Goal: Contribute content: Contribute content

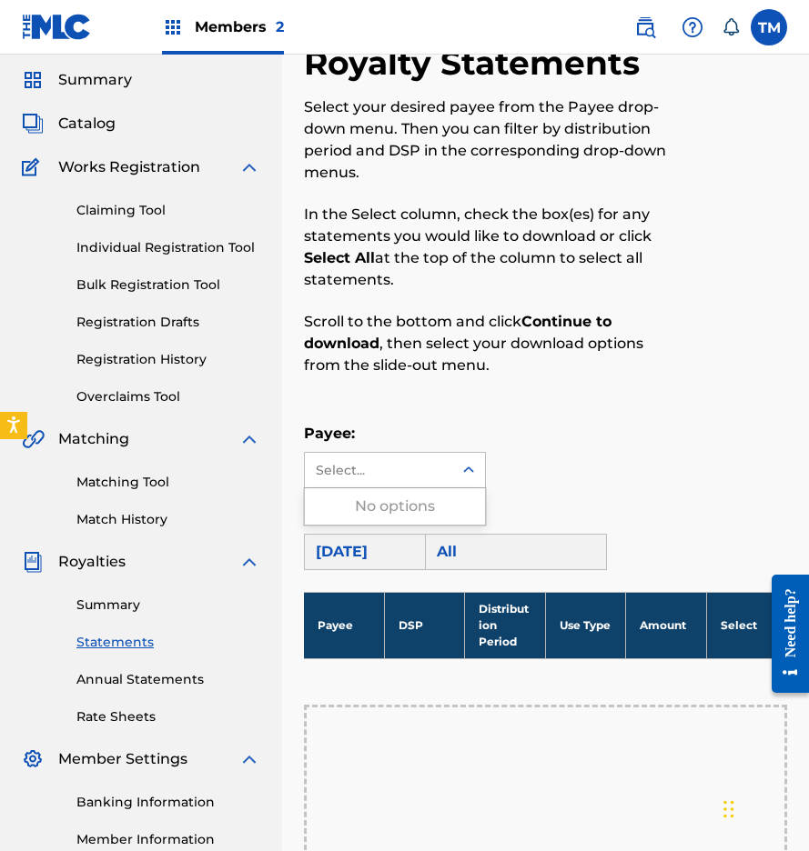
click at [119, 681] on link "Annual Statements" at bounding box center [168, 679] width 184 height 19
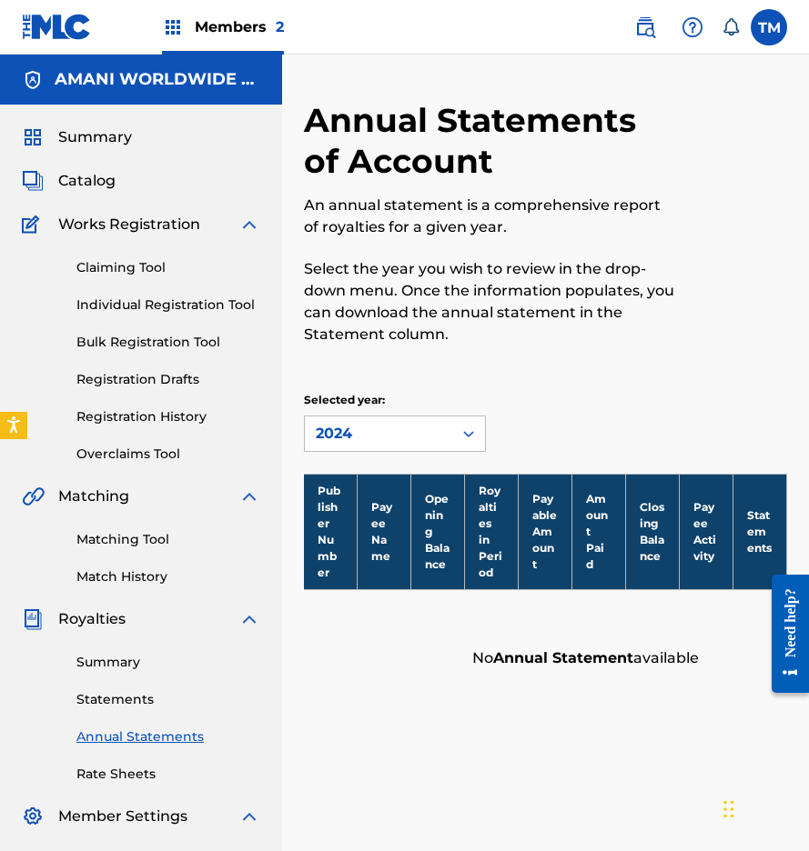
click at [104, 183] on span "Catalog" at bounding box center [86, 181] width 57 height 22
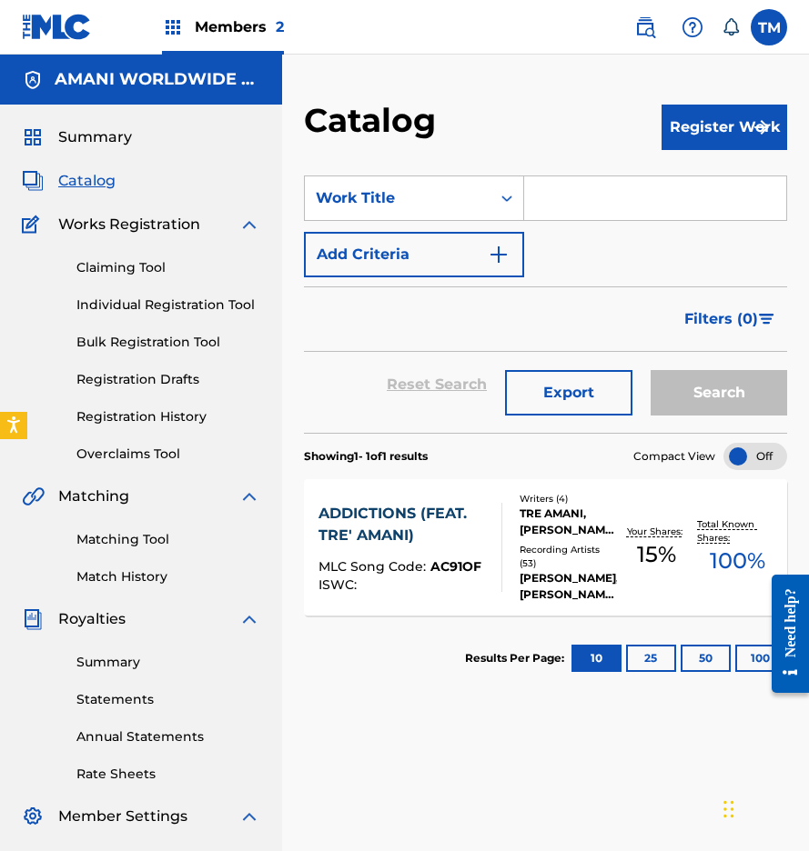
click at [559, 547] on div "Recording Artists ( 53 )" at bounding box center [567, 556] width 97 height 27
click at [720, 559] on span "100 %" at bounding box center [737, 561] width 55 height 33
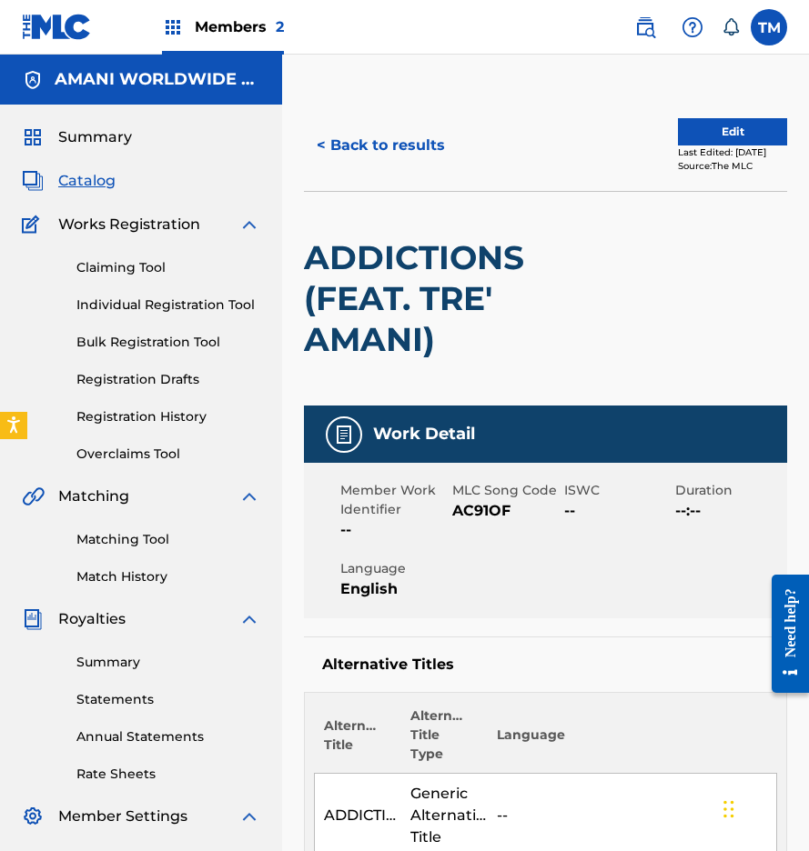
click at [212, 20] on span "Members 2" at bounding box center [239, 26] width 89 height 21
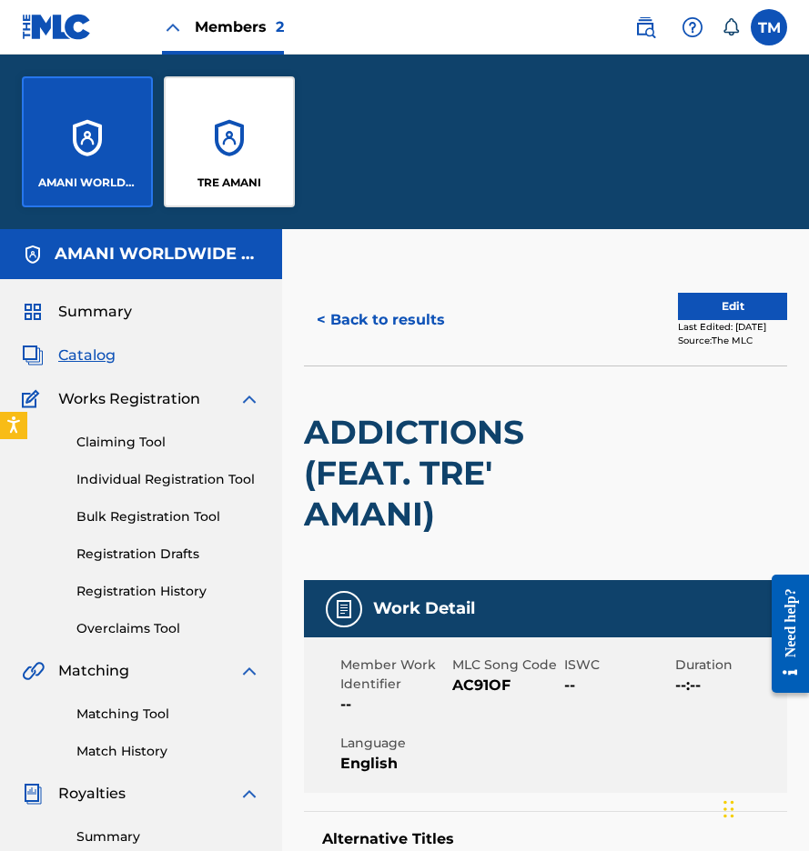
click at [236, 156] on div "TRE AMANI" at bounding box center [229, 141] width 131 height 131
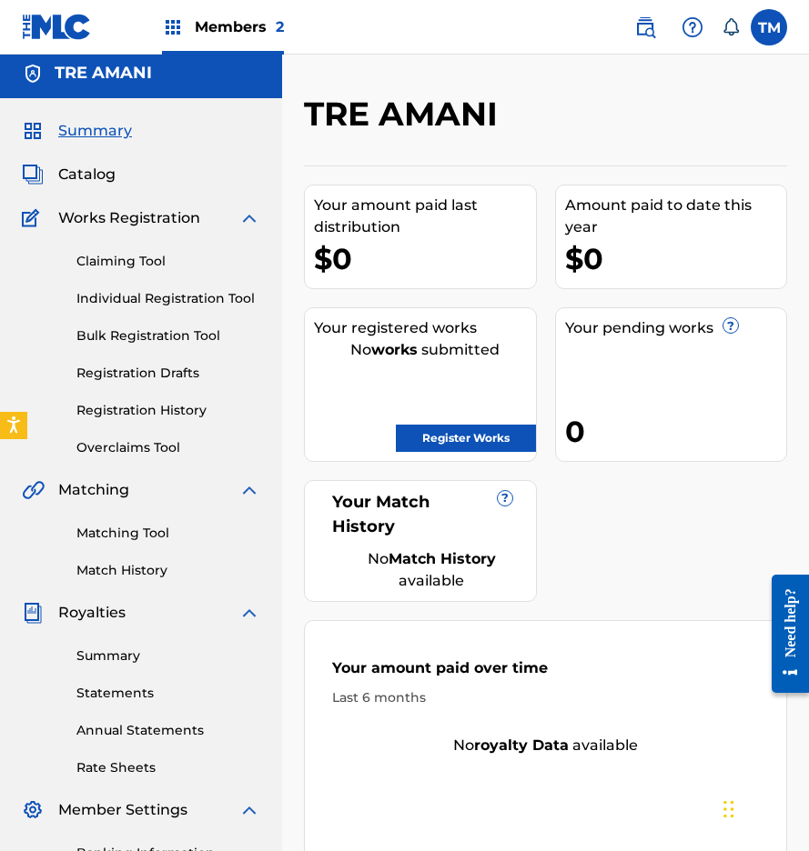
scroll to position [13, 0]
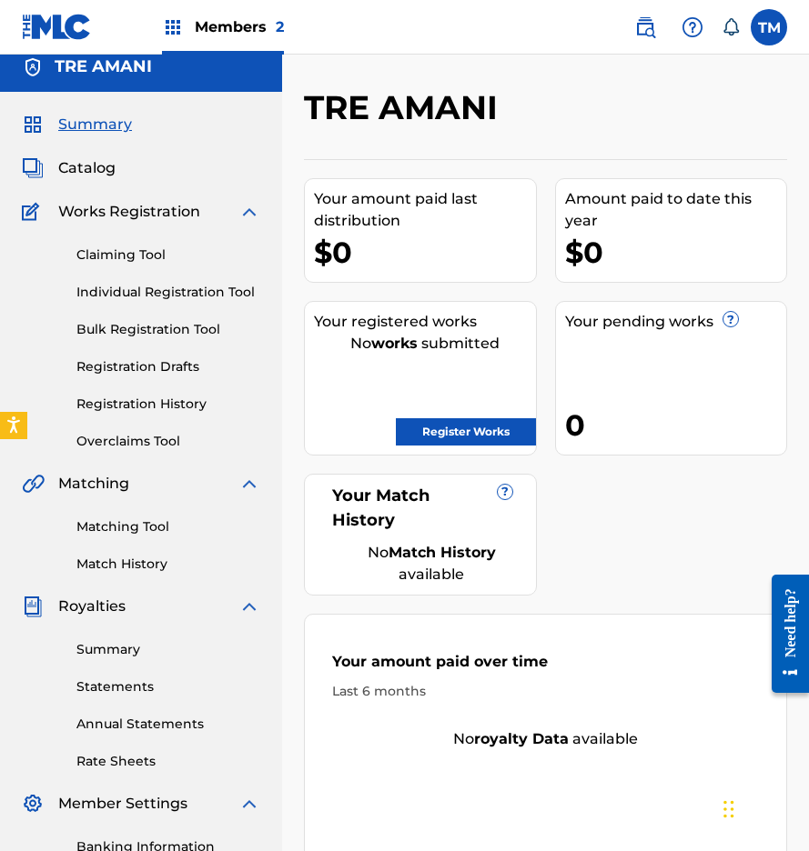
click at [432, 437] on link "Register Works" at bounding box center [466, 431] width 140 height 27
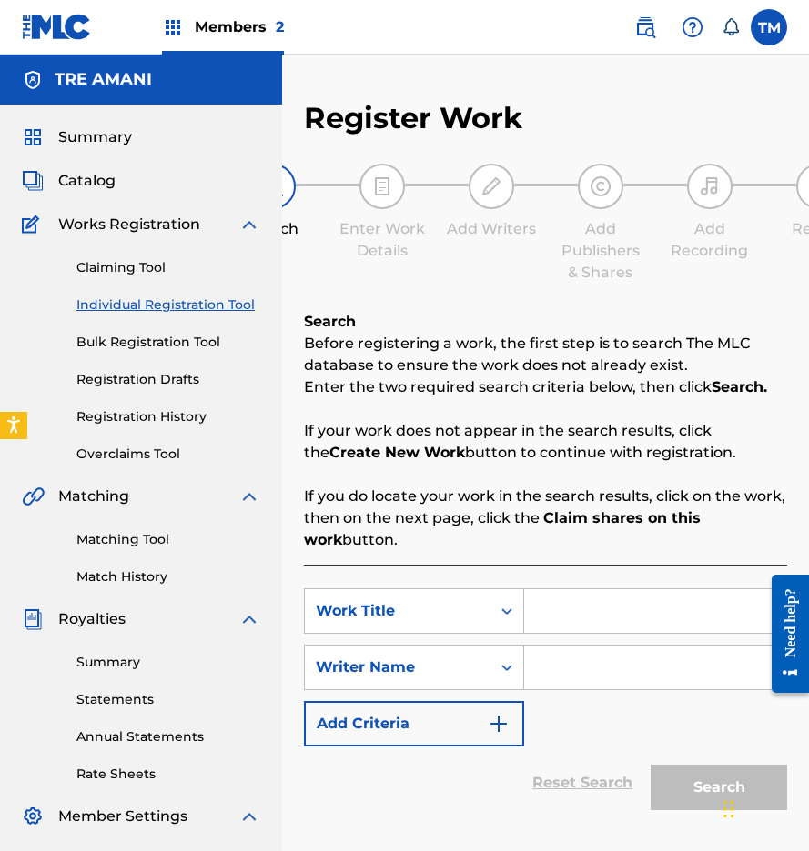
click at [545, 615] on input "Search Form" at bounding box center [655, 611] width 262 height 44
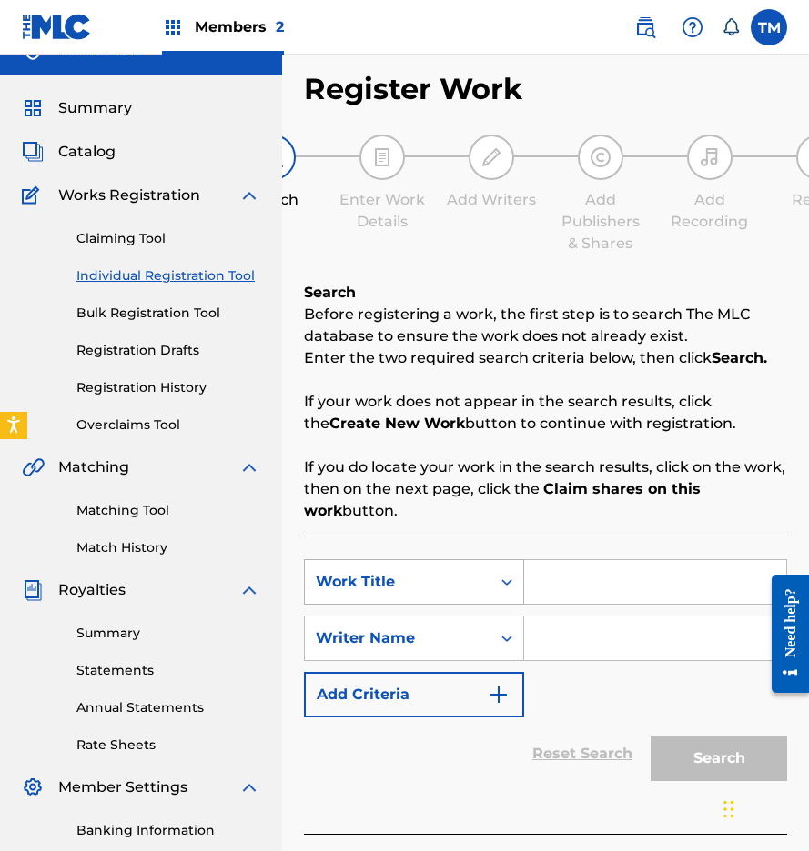
click at [505, 605] on div "Work Title" at bounding box center [414, 581] width 220 height 45
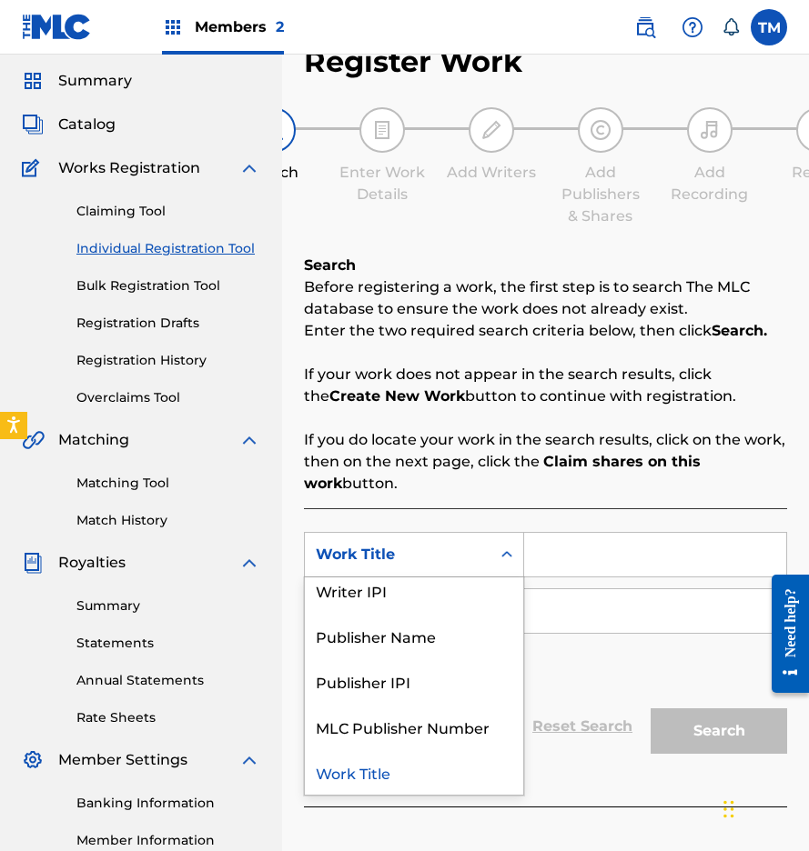
scroll to position [101, 0]
click at [406, 781] on div "Work Title" at bounding box center [414, 772] width 218 height 45
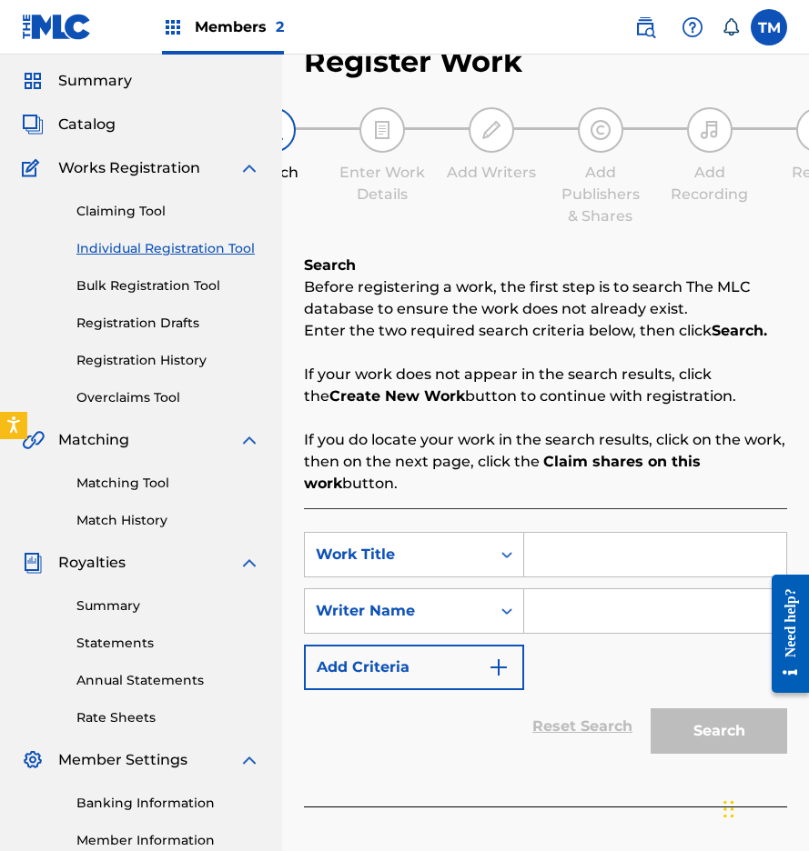
click at [579, 567] on input "Search Form" at bounding box center [655, 555] width 262 height 44
click at [558, 611] on input "Search Form" at bounding box center [655, 611] width 262 height 44
type input "addictions [PERSON_NAME]"
click at [551, 611] on input "Search Form" at bounding box center [655, 611] width 262 height 44
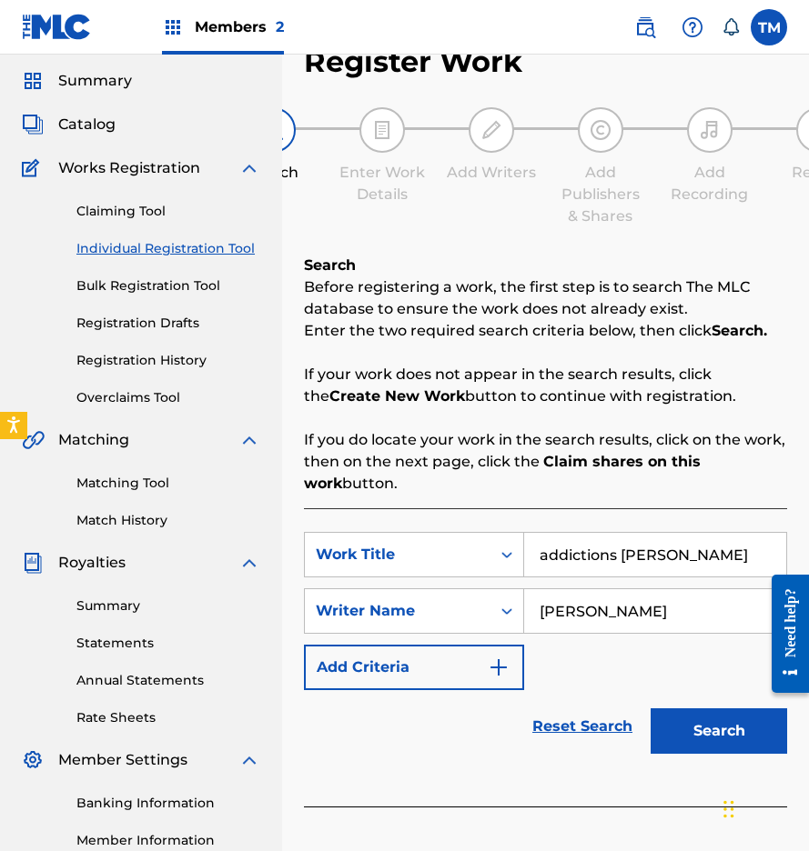
click at [719, 731] on button "Search" at bounding box center [718, 731] width 136 height 45
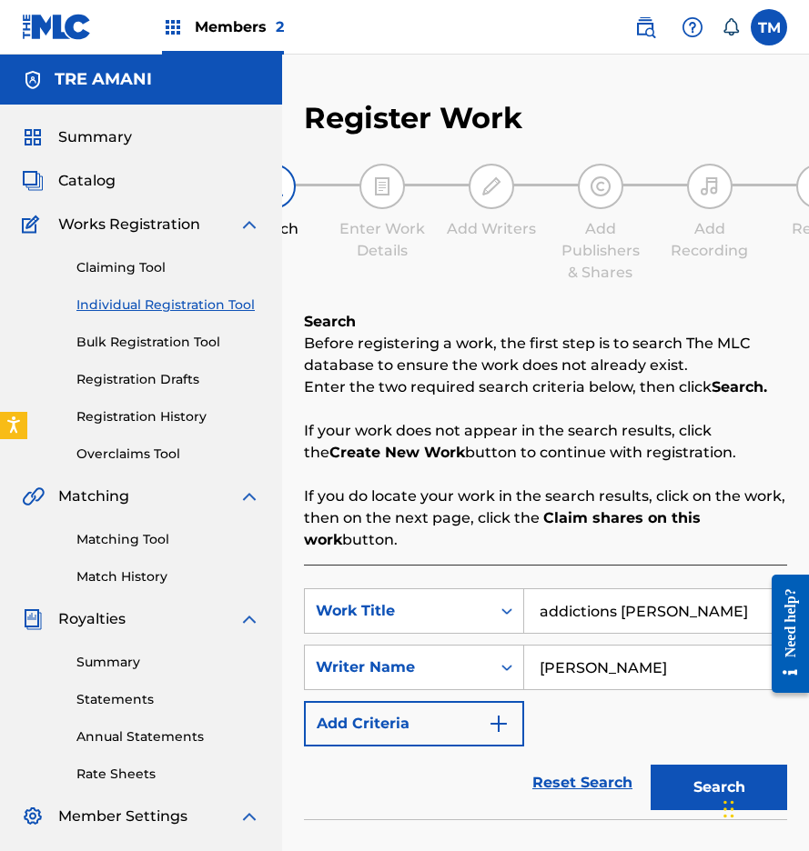
scroll to position [0, 0]
type input "[PERSON_NAME]"
click at [682, 784] on button "Search" at bounding box center [718, 787] width 136 height 45
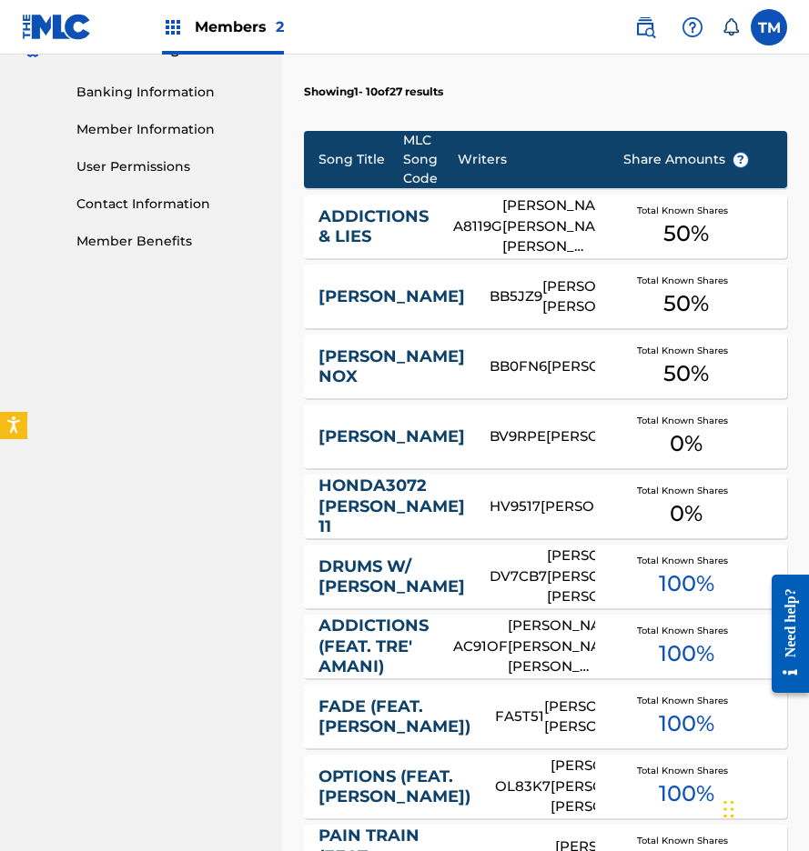
scroll to position [792, 0]
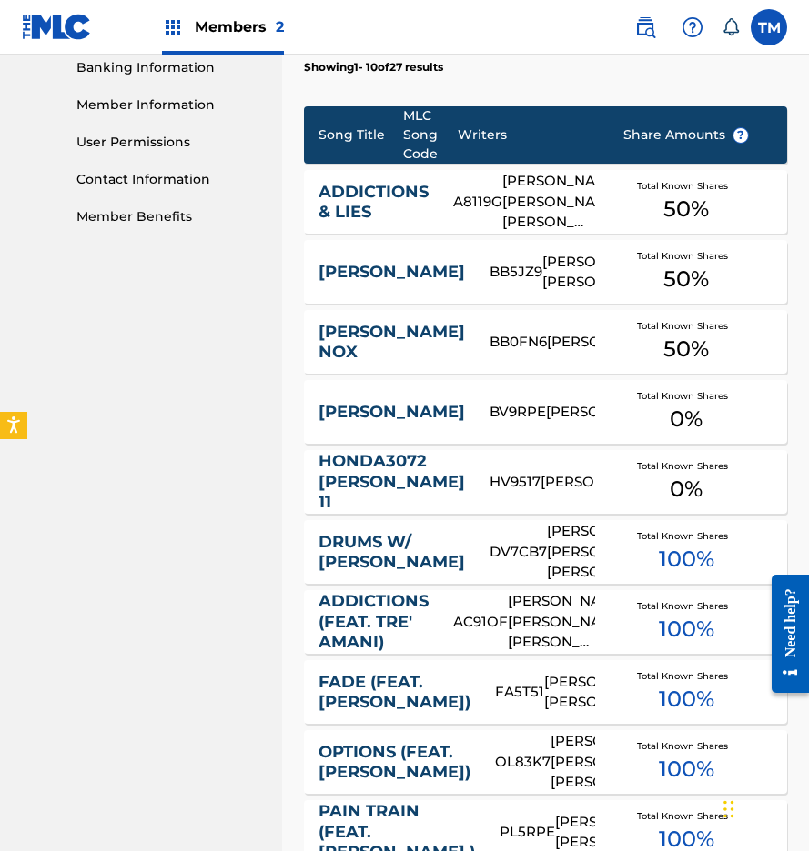
click at [697, 621] on span "100 %" at bounding box center [686, 629] width 55 height 33
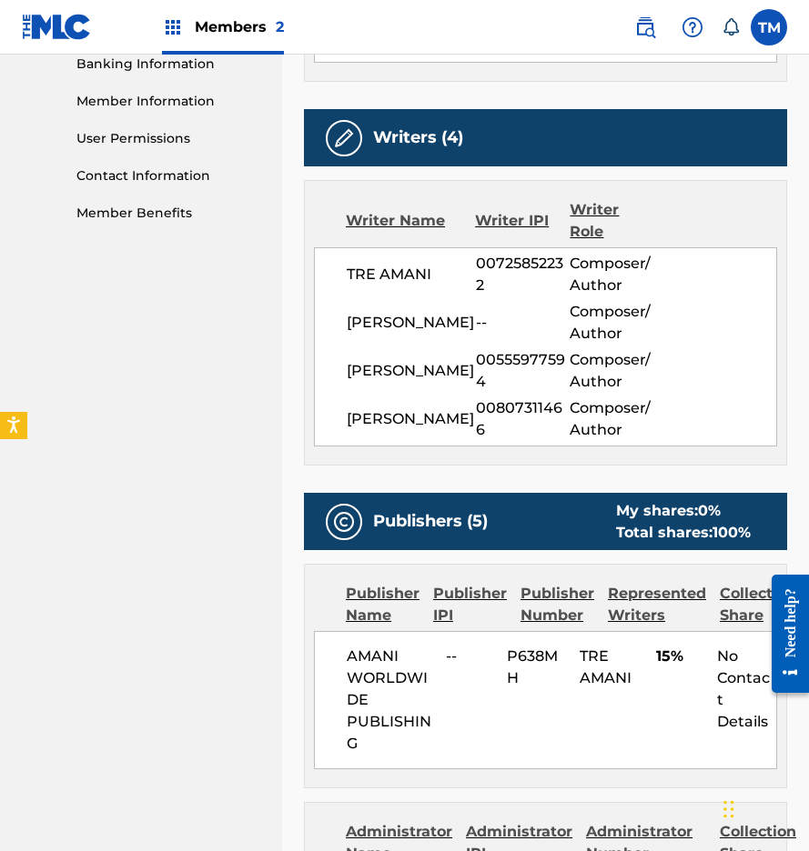
scroll to position [794, 0]
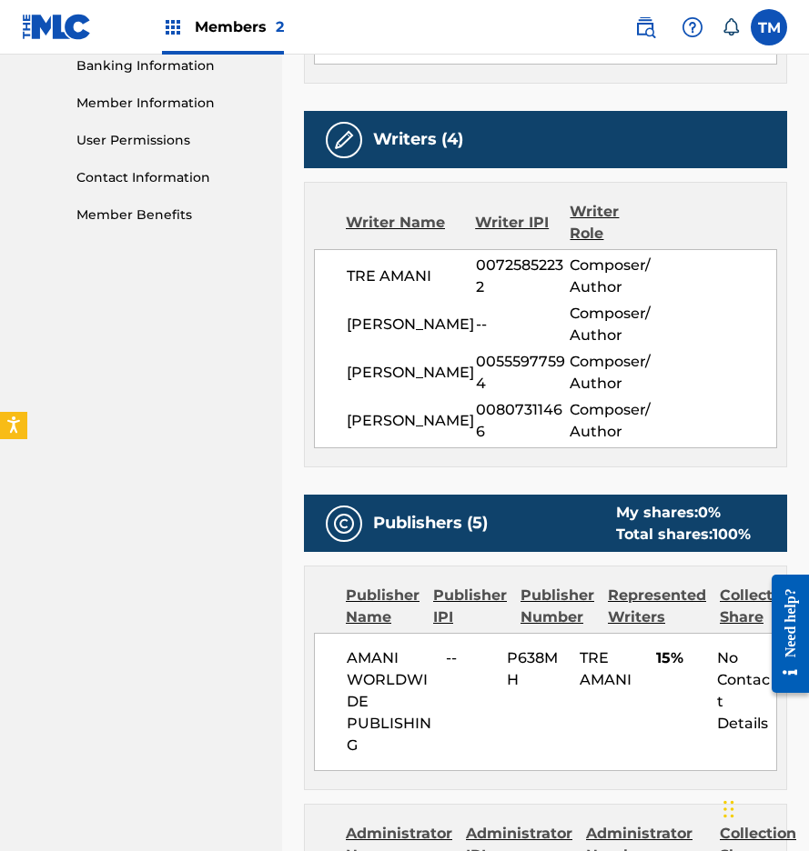
click at [497, 263] on span "00725852232" at bounding box center [523, 277] width 95 height 44
click at [397, 281] on span "TRE AMANI" at bounding box center [411, 277] width 129 height 22
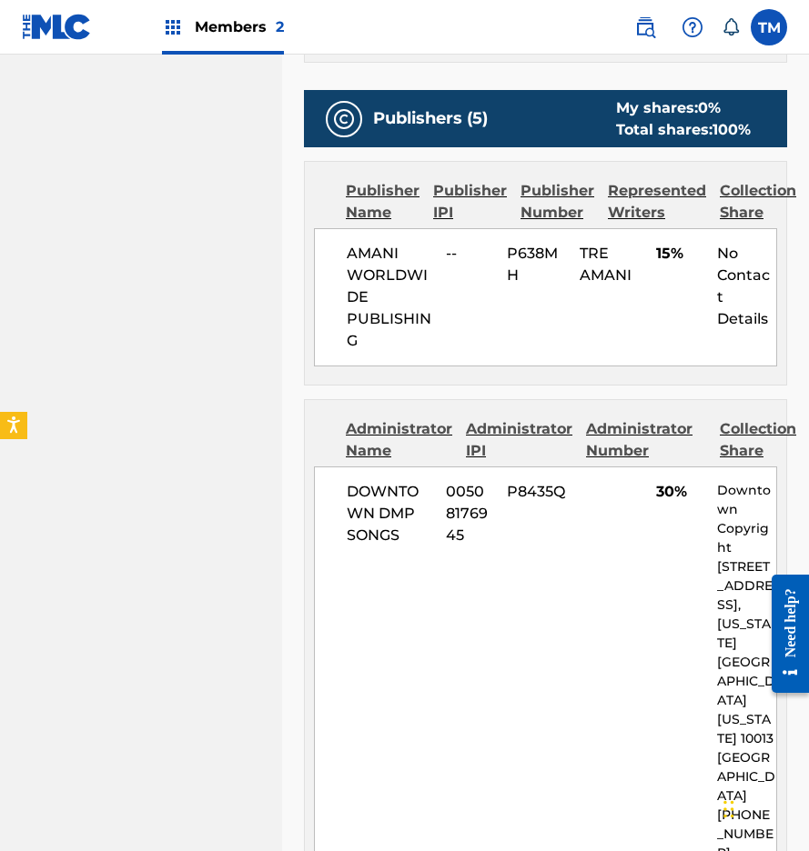
scroll to position [1200, 0]
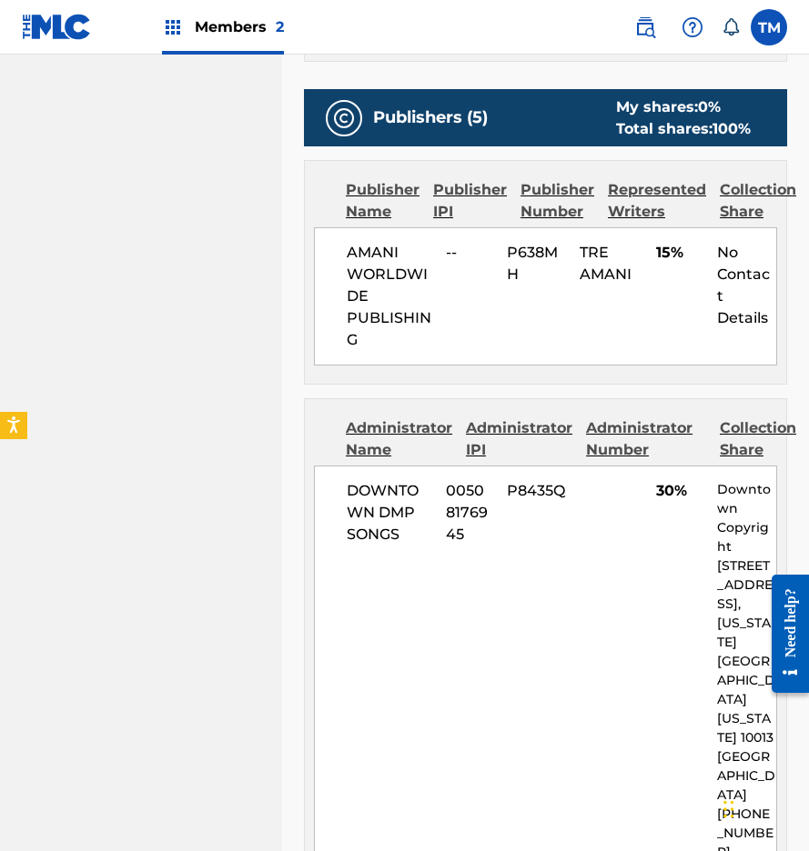
scroll to position [277, 0]
